Goal: Navigation & Orientation: Find specific page/section

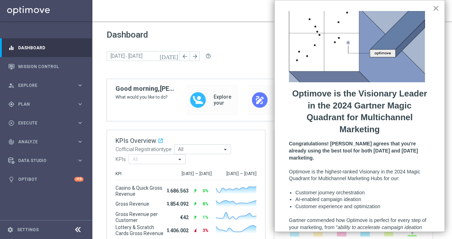
click at [432, 9] on button "×" at bounding box center [435, 7] width 7 height 11
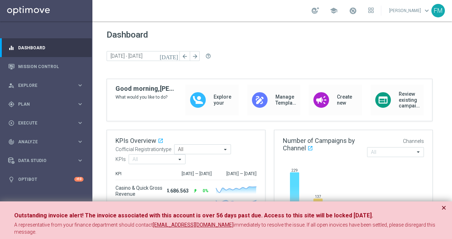
click at [445, 205] on button "×" at bounding box center [443, 208] width 5 height 9
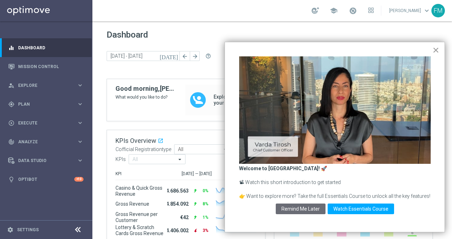
click at [437, 49] on button "×" at bounding box center [435, 49] width 7 height 11
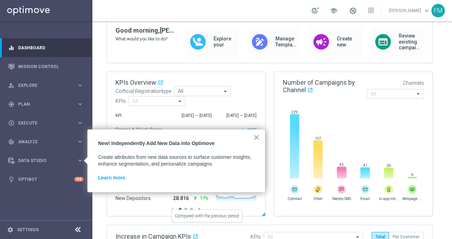
scroll to position [71, 0]
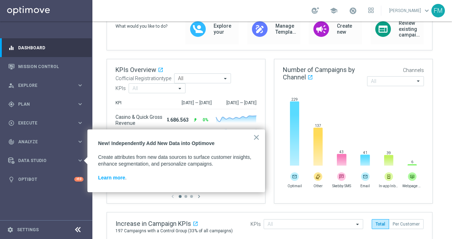
click at [255, 139] on button "×" at bounding box center [256, 137] width 7 height 11
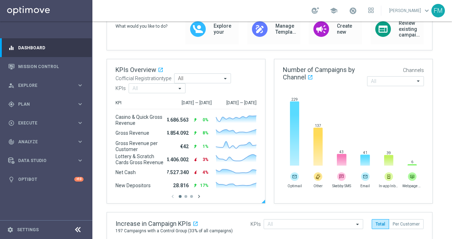
click at [202, 196] on icon "chevron_right" at bounding box center [199, 197] width 6 height 6
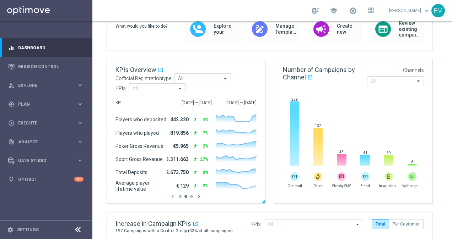
click at [200, 196] on icon "chevron_right" at bounding box center [199, 197] width 6 height 6
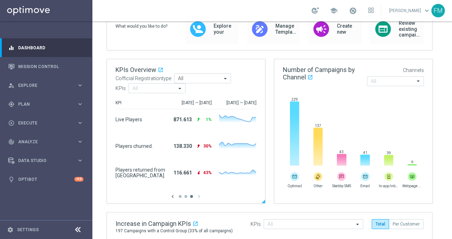
click at [173, 198] on icon "chevron_left" at bounding box center [172, 197] width 6 height 6
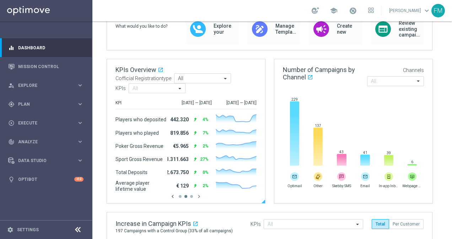
click at [173, 198] on icon "chevron_left" at bounding box center [172, 197] width 6 height 6
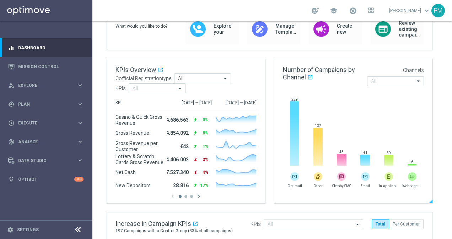
scroll to position [0, 0]
